Goal: Task Accomplishment & Management: Use online tool/utility

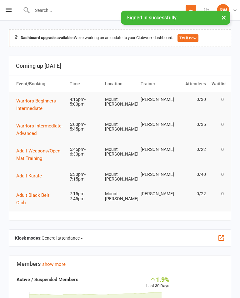
click at [224, 14] on button "×" at bounding box center [223, 17] width 11 height 13
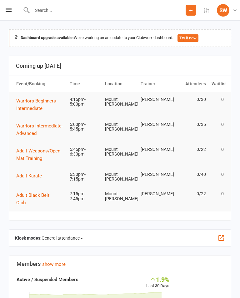
click at [4, 6] on div "Prospect Member Non-attending contact Class / event Appointment Grading event T…" at bounding box center [120, 10] width 240 height 21
click at [14, 5] on div "Prospect Member Non-attending contact Class / event Appointment Grading event T…" at bounding box center [120, 10] width 240 height 21
click at [14, 15] on div "Prospect Member Non-attending contact Class / event Appointment Grading event T…" at bounding box center [120, 10] width 240 height 21
click at [8, 12] on icon at bounding box center [9, 10] width 6 height 4
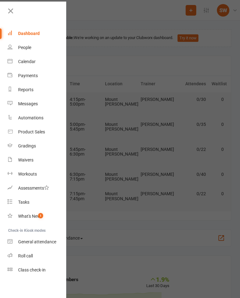
click at [41, 269] on div "Class check-in" at bounding box center [32, 270] width 28 height 5
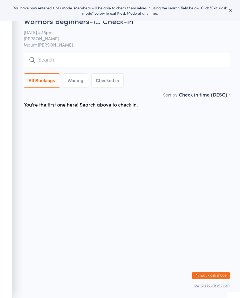
click at [232, 10] on icon at bounding box center [230, 10] width 5 height 5
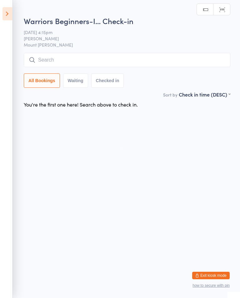
click at [15, 17] on ui-view "Warriors Beginners-I… Check-in [DATE] 4:15pm [PERSON_NAME] Mount [PERSON_NAME] …" at bounding box center [120, 63] width 240 height 95
click at [10, 18] on icon at bounding box center [8, 13] width 10 height 13
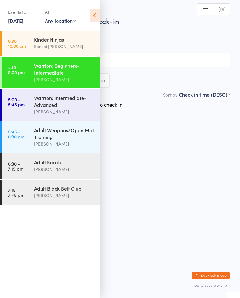
click at [36, 42] on div "Kinder Ninjas" at bounding box center [64, 39] width 60 height 7
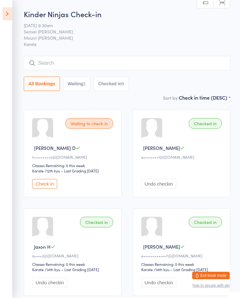
click at [11, 14] on icon at bounding box center [8, 13] width 10 height 13
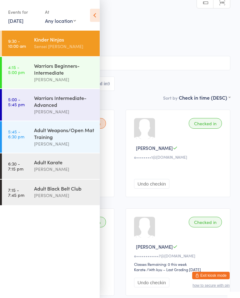
click at [40, 72] on div "Warriors Beginners-Intermediate" at bounding box center [64, 69] width 60 height 14
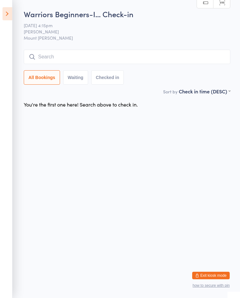
click at [46, 59] on input "search" at bounding box center [127, 57] width 207 height 14
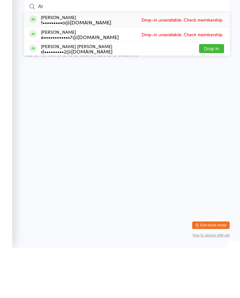
type input "A"
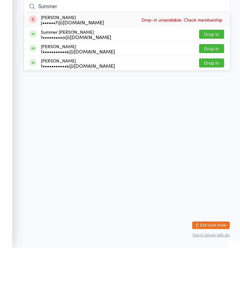
type input "Summer"
click at [216, 80] on button "Drop in" at bounding box center [211, 84] width 25 height 9
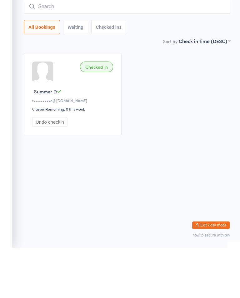
click at [172, 110] on div "Checked in Summer D t•••••••••o@[DOMAIN_NAME] Classes Remaining: 0 this week Un…" at bounding box center [127, 144] width 218 height 93
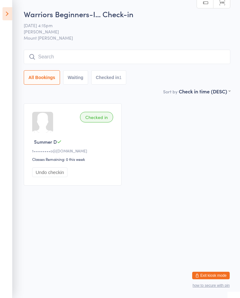
click at [12, 13] on icon at bounding box center [8, 13] width 10 height 13
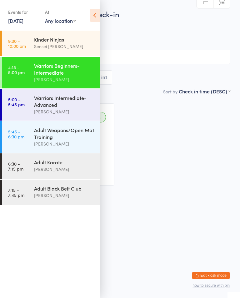
click at [38, 100] on div "Warriors Intermediate-Advanced" at bounding box center [64, 101] width 60 height 14
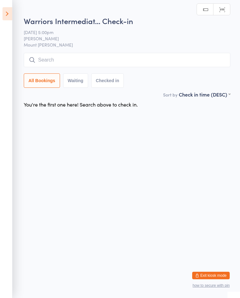
click at [202, 60] on input "search" at bounding box center [127, 60] width 207 height 14
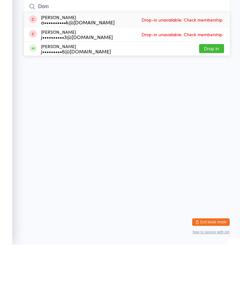
type input "Dom"
click at [216, 98] on button "Drop in" at bounding box center [211, 102] width 25 height 9
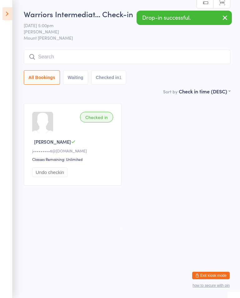
click at [9, 8] on icon at bounding box center [8, 13] width 10 height 13
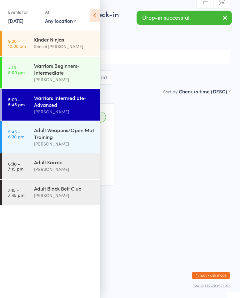
click at [33, 130] on link "5:45 - 6:30 pm Adult Weapons/Open Mat Training [PERSON_NAME]" at bounding box center [51, 137] width 98 height 32
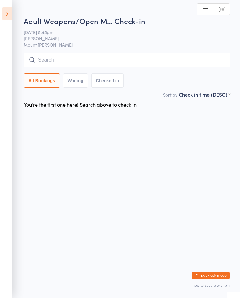
click at [217, 62] on input "search" at bounding box center [127, 60] width 207 height 14
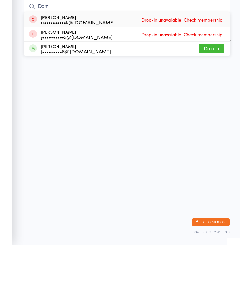
type input "Dom"
click at [218, 98] on button "Drop in" at bounding box center [211, 102] width 25 height 9
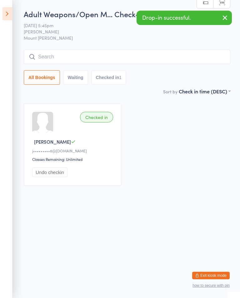
click at [10, 8] on icon at bounding box center [8, 13] width 10 height 13
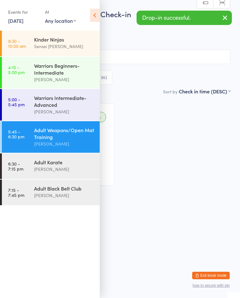
click at [49, 70] on div "Warriors Beginners-Intermediate" at bounding box center [64, 69] width 60 height 14
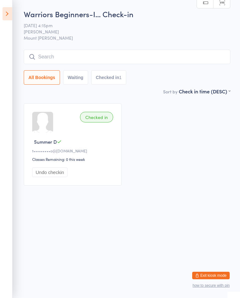
click at [179, 58] on input "search" at bounding box center [127, 57] width 207 height 14
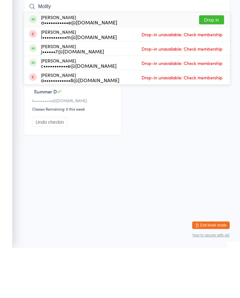
type input "Mollly"
click at [97, 65] on div "[PERSON_NAME] a•••••••••••e@[DOMAIN_NAME]" at bounding box center [79, 70] width 76 height 10
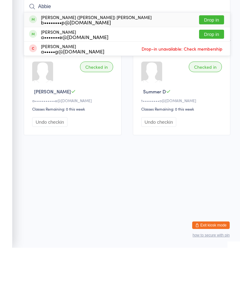
type input "Abbie"
click at [217, 66] on button "Drop in" at bounding box center [211, 70] width 25 height 9
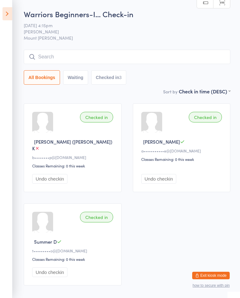
click at [10, 12] on icon at bounding box center [8, 13] width 10 height 13
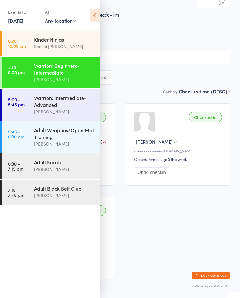
click at [60, 106] on div "Warriors Intermediate-Advanced" at bounding box center [64, 101] width 60 height 14
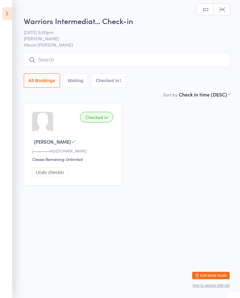
click at [54, 57] on input "search" at bounding box center [127, 60] width 207 height 14
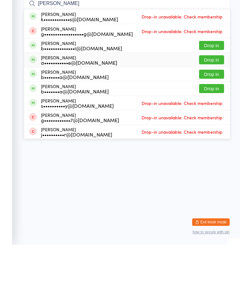
type input "[PERSON_NAME]"
click at [111, 106] on div "[PERSON_NAME] a•••••••••••e@[DOMAIN_NAME] Drop in" at bounding box center [127, 113] width 206 height 14
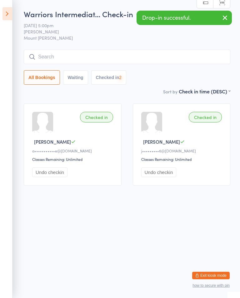
click at [12, 13] on icon at bounding box center [8, 13] width 10 height 13
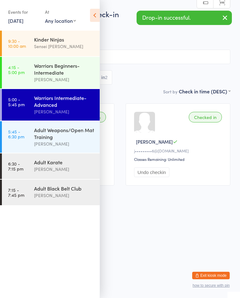
click at [20, 73] on time "4:15 - 5:00 pm" at bounding box center [16, 70] width 17 height 10
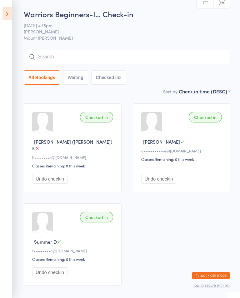
click at [10, 14] on icon at bounding box center [8, 13] width 10 height 13
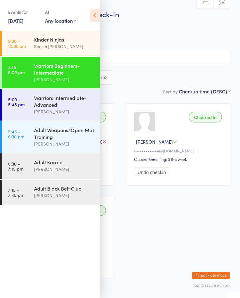
click at [67, 108] on div "Warriors Intermediate-Advanced" at bounding box center [64, 101] width 60 height 14
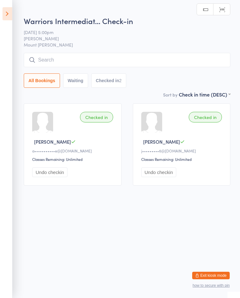
click at [187, 52] on div "Warriors Intermediat… Check-in [DATE] 5:00pm Shihan [PERSON_NAME] Mount [PERSON…" at bounding box center [127, 53] width 207 height 75
click at [162, 57] on input "search" at bounding box center [127, 60] width 207 height 14
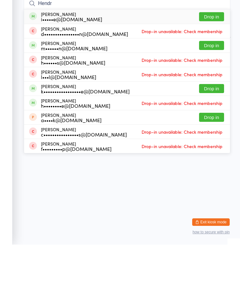
type input "Hendr"
click at [213, 66] on button "Drop in" at bounding box center [211, 70] width 25 height 9
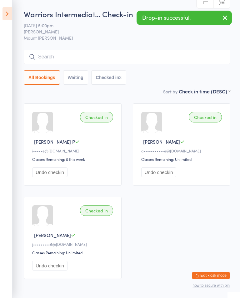
click at [10, 12] on icon at bounding box center [8, 13] width 10 height 13
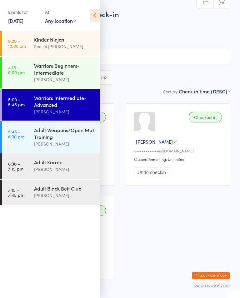
click at [24, 66] on time "4:15 - 5:00 pm" at bounding box center [16, 70] width 17 height 10
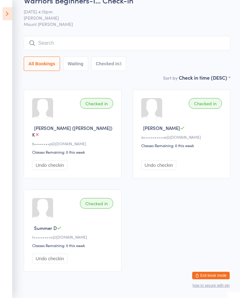
scroll to position [24, 0]
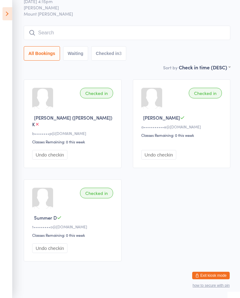
click at [53, 31] on input "search" at bounding box center [127, 33] width 207 height 14
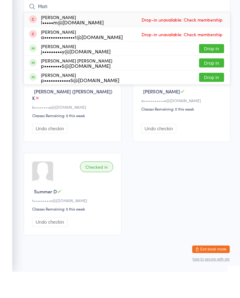
type input "Hun"
click at [43, 104] on div "p••••••••••••5@[DOMAIN_NAME]" at bounding box center [80, 106] width 78 height 5
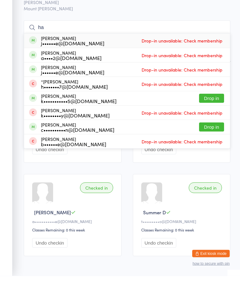
scroll to position [2, 0]
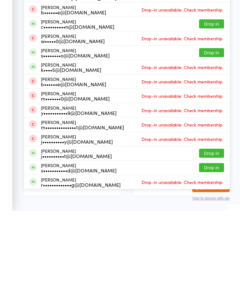
type input "har"
click at [84, 255] on div "s•••••••••••d@[DOMAIN_NAME]" at bounding box center [79, 257] width 76 height 5
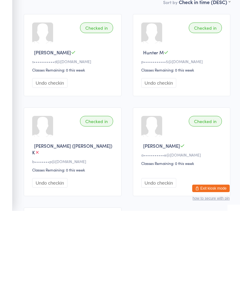
click at [98, 110] on div "Checked in" at bounding box center [96, 115] width 33 height 11
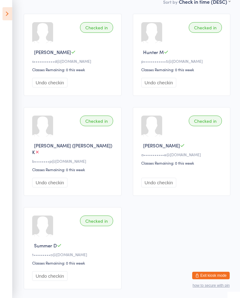
click at [18, 7] on ui-view "Warriors Beginners-I… Check-in [DATE] 4:15pm [PERSON_NAME] [PERSON_NAME] Mount …" at bounding box center [120, 107] width 240 height 376
click at [12, 10] on icon at bounding box center [8, 13] width 10 height 13
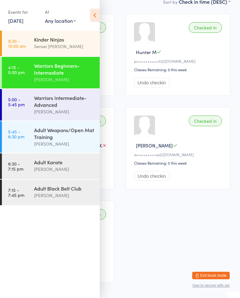
click at [207, 181] on div "Undo checkin" at bounding box center [179, 176] width 90 height 10
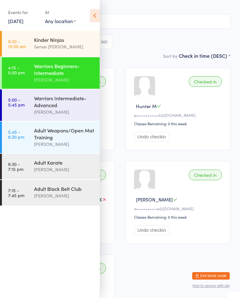
scroll to position [0, 0]
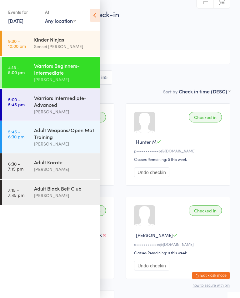
click at [172, 59] on input "search" at bounding box center [120, 57] width 221 height 14
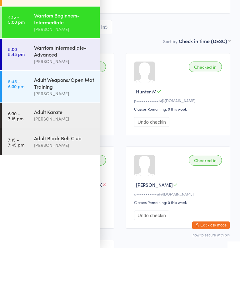
type input "[PERSON_NAME]"
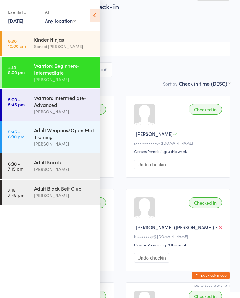
scroll to position [8, 0]
click at [99, 11] on icon at bounding box center [95, 15] width 10 height 13
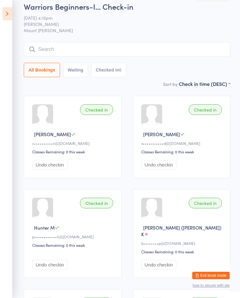
click at [183, 52] on input "search" at bounding box center [127, 49] width 207 height 14
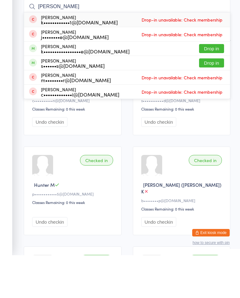
type input "[PERSON_NAME]"
click at [215, 101] on button "Drop in" at bounding box center [211, 105] width 25 height 9
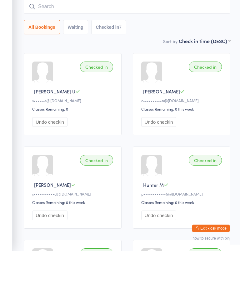
scroll to position [0, 0]
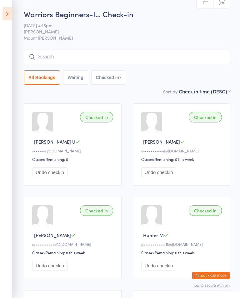
click at [20, 11] on ui-view "Warriors Beginners-I… Check-in [DATE] 4:15pm [PERSON_NAME] Mount [PERSON_NAME] …" at bounding box center [120, 244] width 240 height 470
click at [11, 13] on icon at bounding box center [8, 13] width 10 height 13
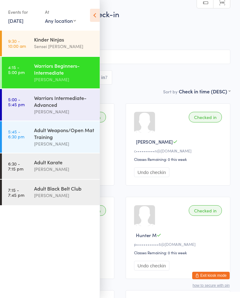
click at [73, 99] on div "Warriors Intermediate-Advanced" at bounding box center [64, 101] width 60 height 14
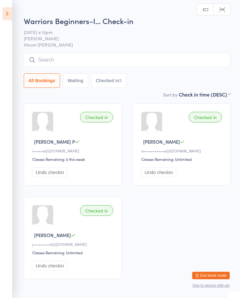
click at [171, 53] on input "search" at bounding box center [127, 60] width 207 height 14
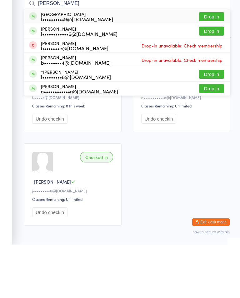
type input "[PERSON_NAME]"
click at [210, 66] on button "Drop in" at bounding box center [211, 70] width 25 height 9
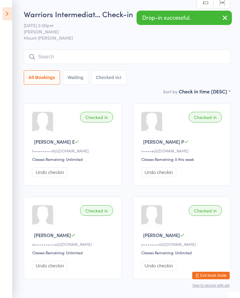
click at [10, 10] on icon at bounding box center [8, 13] width 10 height 13
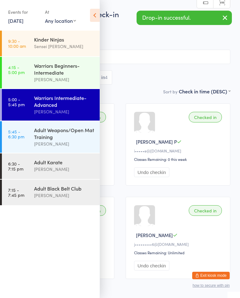
click at [78, 66] on div "Warriors Beginners-Intermediate" at bounding box center [64, 69] width 60 height 14
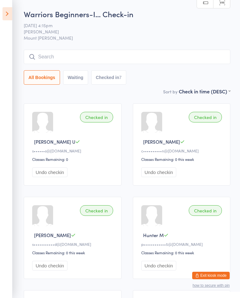
click at [187, 52] on input "search" at bounding box center [127, 57] width 207 height 14
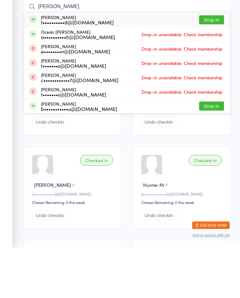
type input "[PERSON_NAME]"
click at [220, 66] on button "Drop in" at bounding box center [211, 70] width 25 height 9
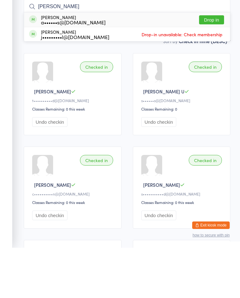
type input "[PERSON_NAME]"
click at [214, 66] on button "Drop in" at bounding box center [211, 70] width 25 height 9
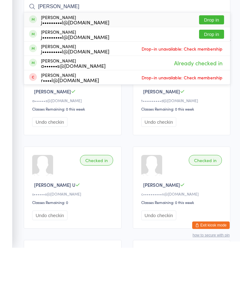
type input "[PERSON_NAME]"
click at [135, 63] on div "[PERSON_NAME] j•••••••••l@[DOMAIN_NAME] Drop in" at bounding box center [127, 70] width 206 height 14
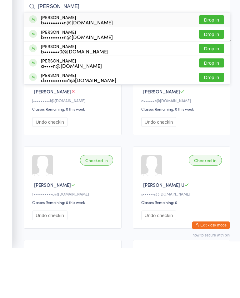
type input "[PERSON_NAME]"
click at [208, 66] on button "Drop in" at bounding box center [211, 70] width 25 height 9
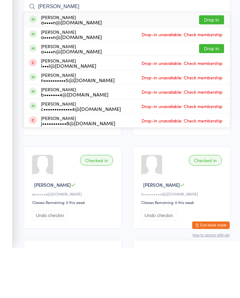
type input "[PERSON_NAME]"
click at [215, 94] on button "Drop in" at bounding box center [211, 98] width 25 height 9
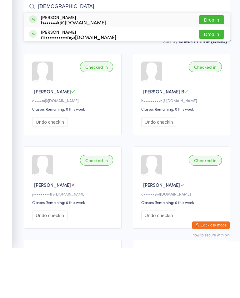
type input "[DEMOGRAPHIC_DATA]"
click at [219, 66] on button "Drop in" at bounding box center [211, 70] width 25 height 9
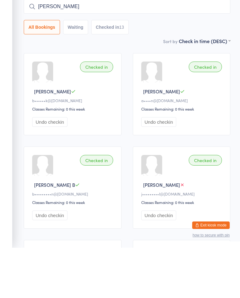
type input "[PERSON_NAME]"
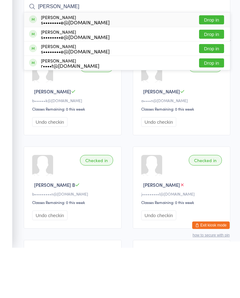
click at [212, 66] on button "Drop in" at bounding box center [211, 70] width 25 height 9
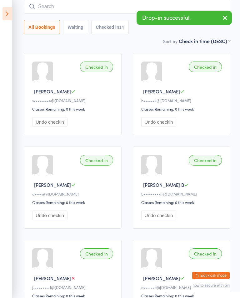
click at [92, 6] on input "search" at bounding box center [127, 6] width 207 height 14
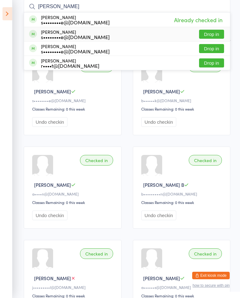
type input "[PERSON_NAME]"
click at [211, 33] on button "Drop in" at bounding box center [211, 34] width 25 height 9
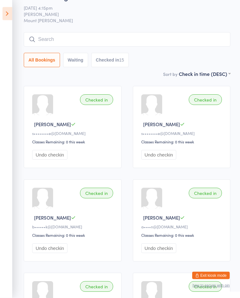
scroll to position [0, 0]
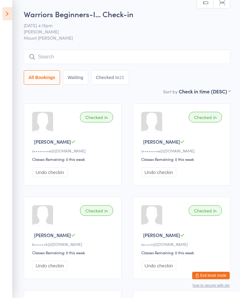
click at [152, 55] on input "search" at bounding box center [127, 57] width 207 height 14
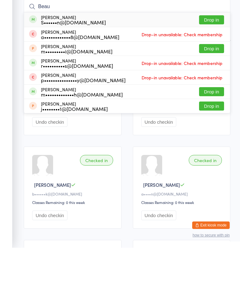
type input "Beau"
click at [215, 94] on button "Drop in" at bounding box center [211, 98] width 25 height 9
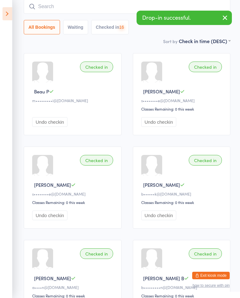
click at [100, 8] on input "search" at bounding box center [127, 6] width 207 height 14
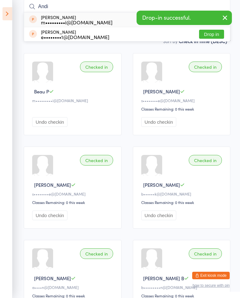
type input "Andi"
click at [104, 14] on div "[PERSON_NAME] m•••••••••i@[DOMAIN_NAME] Drop in" at bounding box center [127, 20] width 206 height 14
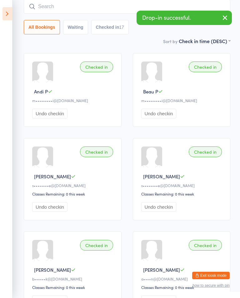
scroll to position [0, 0]
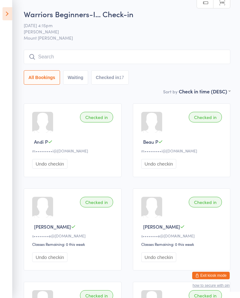
click at [10, 15] on icon at bounding box center [8, 13] width 10 height 13
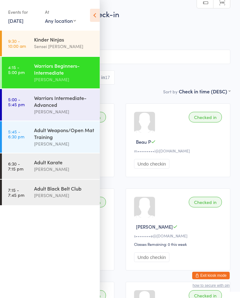
click at [15, 107] on time "5:00 - 5:45 pm" at bounding box center [16, 102] width 17 height 10
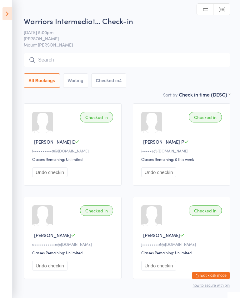
click at [52, 66] on input "search" at bounding box center [127, 60] width 207 height 14
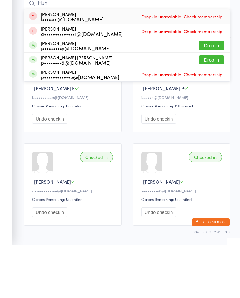
type input "Hun"
click at [212, 94] on button "Drop in" at bounding box center [211, 98] width 25 height 9
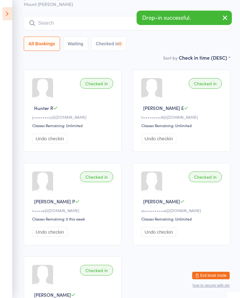
click at [51, 30] on input "search" at bounding box center [127, 23] width 207 height 14
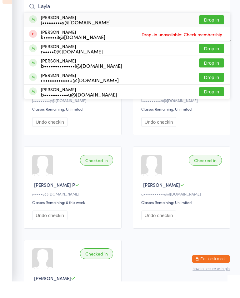
type input "Layla"
click at [212, 32] on button "Drop in" at bounding box center [211, 36] width 25 height 9
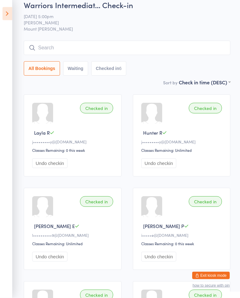
scroll to position [0, 0]
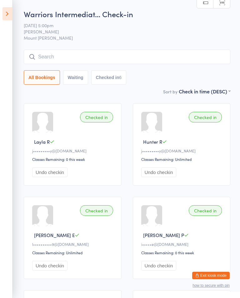
click at [147, 57] on input "search" at bounding box center [127, 57] width 207 height 14
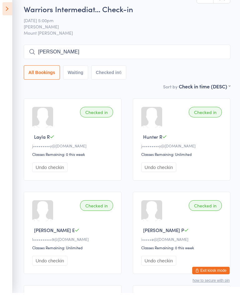
type input "[PERSON_NAME]"
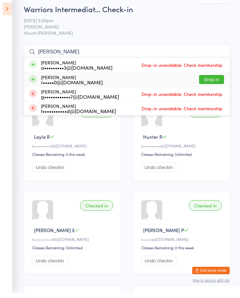
click at [215, 80] on button "Drop in" at bounding box center [211, 84] width 25 height 9
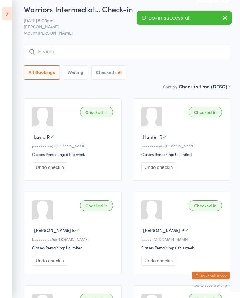
click at [148, 52] on input "search" at bounding box center [127, 52] width 207 height 14
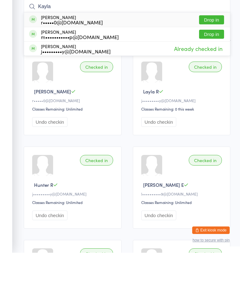
type input "Kayla"
click at [209, 61] on button "Drop in" at bounding box center [211, 65] width 25 height 9
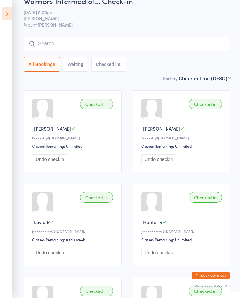
scroll to position [0, 0]
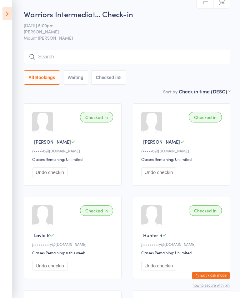
click at [41, 177] on button "Undo checkin" at bounding box center [49, 173] width 35 height 10
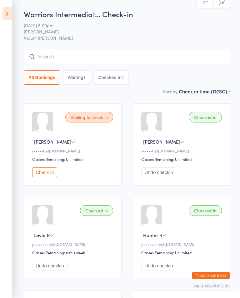
click at [40, 177] on button "Check in" at bounding box center [44, 173] width 25 height 10
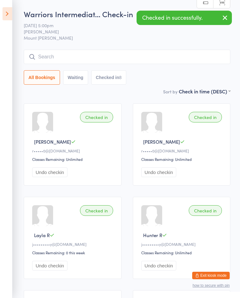
click at [40, 177] on button "Undo checkin" at bounding box center [49, 173] width 35 height 10
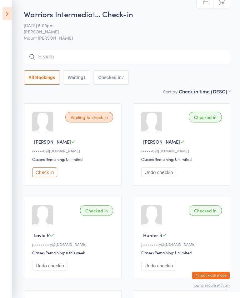
click at [188, 53] on input "search" at bounding box center [127, 57] width 207 height 14
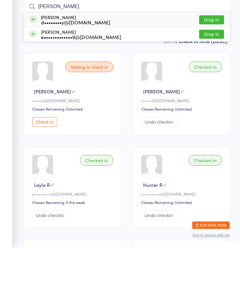
type input "[PERSON_NAME]"
click at [219, 80] on button "Drop in" at bounding box center [211, 84] width 25 height 9
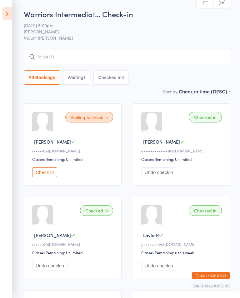
click at [199, 64] on input "search" at bounding box center [127, 57] width 207 height 14
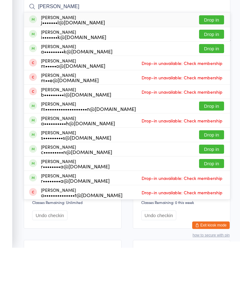
type input "[PERSON_NAME]"
click at [213, 66] on button "Drop in" at bounding box center [211, 70] width 25 height 9
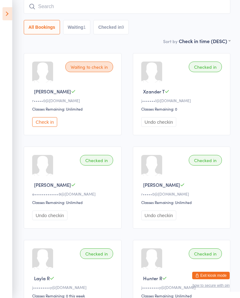
click at [162, 0] on input "search" at bounding box center [127, 6] width 207 height 14
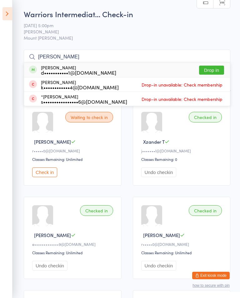
type input "[PERSON_NAME]"
click at [212, 70] on button "Drop in" at bounding box center [211, 70] width 25 height 9
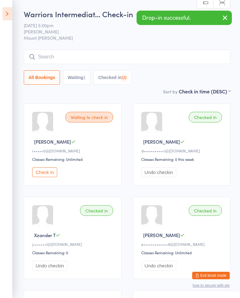
click at [66, 50] on input "search" at bounding box center [127, 57] width 207 height 14
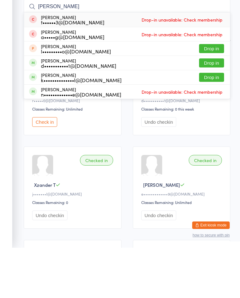
type input "[PERSON_NAME]"
click at [217, 123] on button "Drop in" at bounding box center [211, 127] width 25 height 9
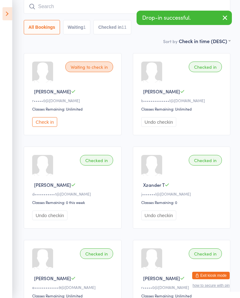
click at [118, 9] on input "search" at bounding box center [127, 6] width 207 height 14
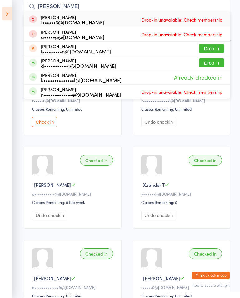
type input "[PERSON_NAME]"
click at [216, 60] on button "Drop in" at bounding box center [211, 62] width 25 height 9
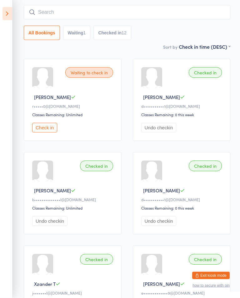
scroll to position [46, 0]
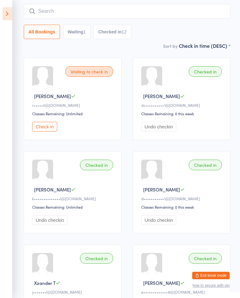
click at [45, 225] on button "Undo checkin" at bounding box center [49, 220] width 35 height 10
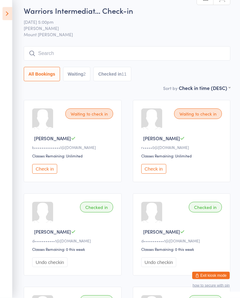
scroll to position [0, 0]
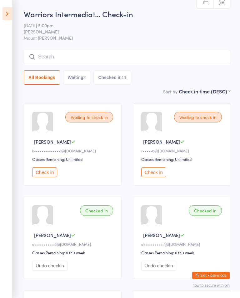
click at [152, 55] on input "search" at bounding box center [127, 57] width 207 height 14
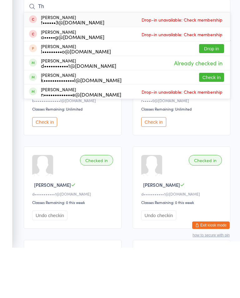
type input "T"
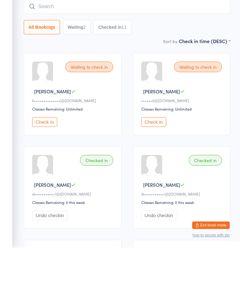
type input "Z"
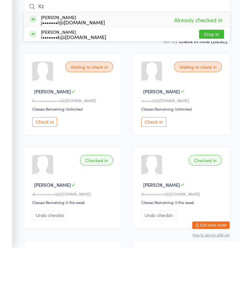
type input "X"
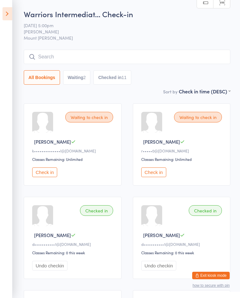
click at [45, 53] on input "search" at bounding box center [127, 57] width 207 height 14
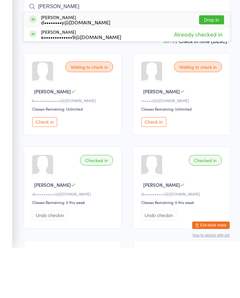
type input "[PERSON_NAME]"
click at [98, 65] on div "[PERSON_NAME] d••••••••y@[DOMAIN_NAME]" at bounding box center [75, 70] width 69 height 10
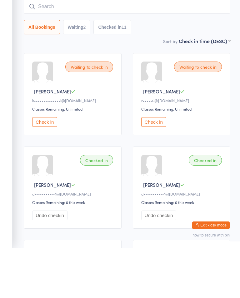
scroll to position [50, 0]
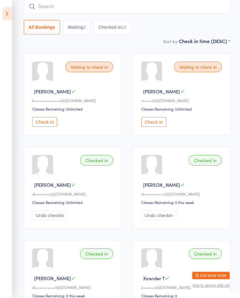
click at [40, 11] on input "search" at bounding box center [127, 6] width 207 height 14
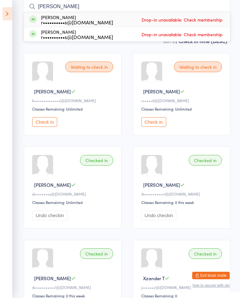
type input "[PERSON_NAME]"
click at [43, 19] on div "[PERSON_NAME] r••••••••••s@[DOMAIN_NAME]" at bounding box center [77, 20] width 72 height 10
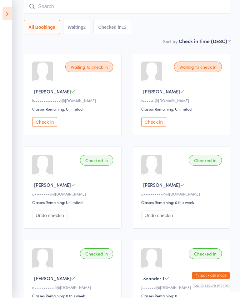
click at [34, 9] on icon at bounding box center [32, 7] width 6 height 6
click at [29, 3] on input "search" at bounding box center [127, 6] width 207 height 14
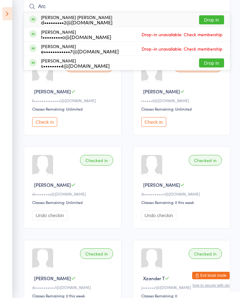
type input "Arc"
click at [209, 21] on button "Drop in" at bounding box center [211, 19] width 25 height 9
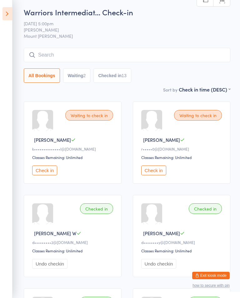
scroll to position [0, 0]
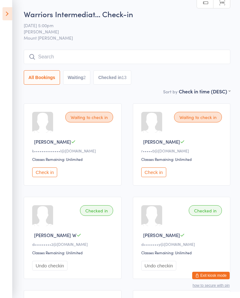
click at [63, 61] on input "search" at bounding box center [127, 57] width 207 height 14
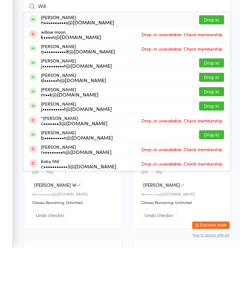
type input "Will"
click at [35, 66] on span at bounding box center [33, 70] width 8 height 8
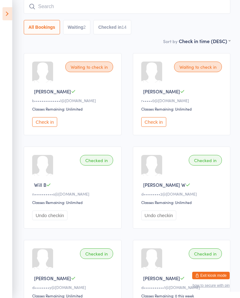
click at [49, 3] on input "search" at bounding box center [127, 6] width 207 height 14
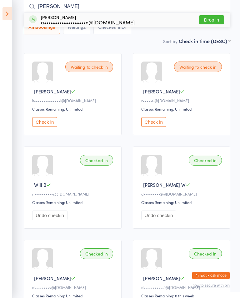
type input "[PERSON_NAME]"
click at [217, 19] on button "Drop in" at bounding box center [211, 19] width 25 height 9
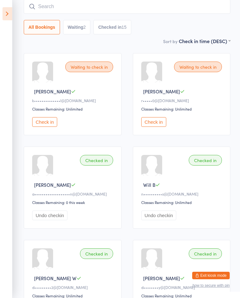
click at [215, 7] on input "search" at bounding box center [127, 6] width 207 height 14
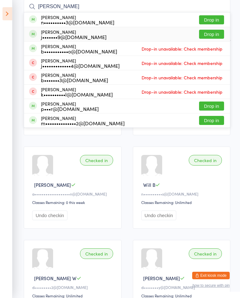
type input "[PERSON_NAME]"
click at [219, 34] on button "Drop in" at bounding box center [211, 34] width 25 height 9
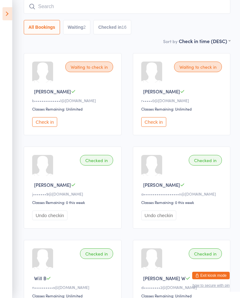
click at [204, 6] on input "search" at bounding box center [127, 6] width 207 height 14
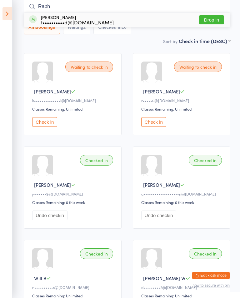
type input "Raph"
click at [214, 22] on button "Drop in" at bounding box center [211, 19] width 25 height 9
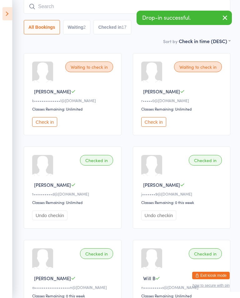
click at [225, 19] on icon "button" at bounding box center [225, 18] width 8 height 8
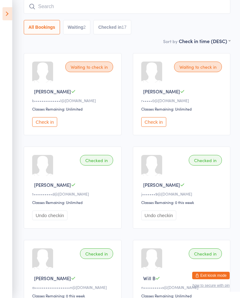
click at [202, 5] on input "search" at bounding box center [127, 6] width 207 height 14
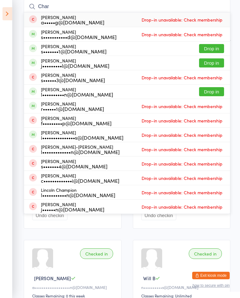
type input "Char"
click at [81, 51] on div "s•••••••1@[DOMAIN_NAME]" at bounding box center [74, 51] width 66 height 5
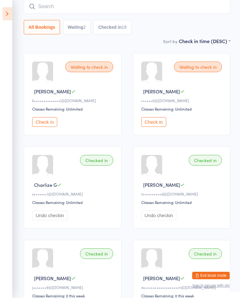
scroll to position [0, 0]
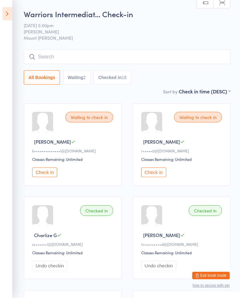
click at [201, 55] on input "search" at bounding box center [127, 57] width 207 height 14
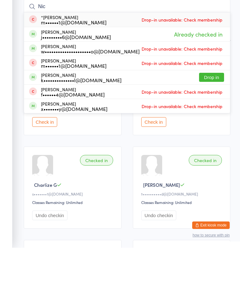
type input "Nic"
click at [217, 123] on button "Drop in" at bounding box center [211, 127] width 25 height 9
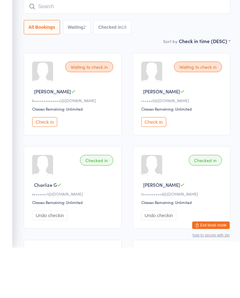
scroll to position [50, 0]
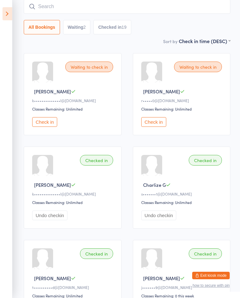
click at [199, 7] on input "search" at bounding box center [127, 6] width 207 height 14
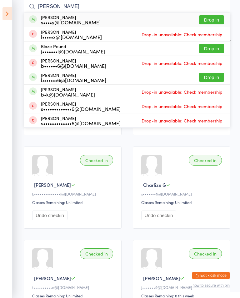
type input "[PERSON_NAME]"
click at [219, 19] on button "Drop in" at bounding box center [211, 19] width 25 height 9
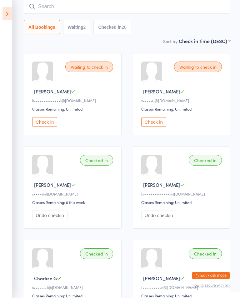
scroll to position [0, 0]
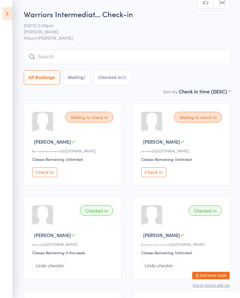
click at [107, 52] on input "search" at bounding box center [127, 57] width 207 height 14
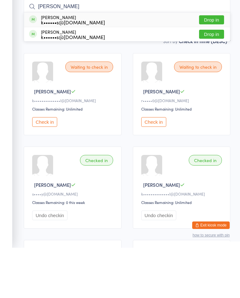
type input "[PERSON_NAME]"
click at [218, 66] on button "Drop in" at bounding box center [211, 70] width 25 height 9
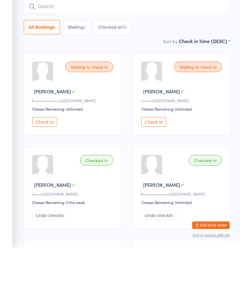
scroll to position [50, 0]
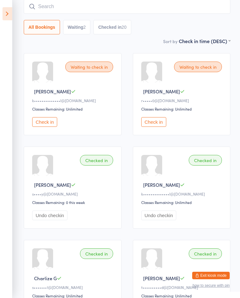
click at [211, 8] on input "search" at bounding box center [127, 6] width 207 height 14
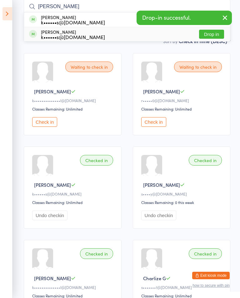
type input "[PERSON_NAME]"
click at [215, 37] on button "Drop in" at bounding box center [211, 34] width 25 height 9
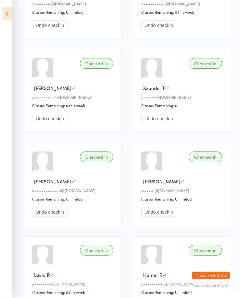
scroll to position [709, 0]
